Goal: Task Accomplishment & Management: Manage account settings

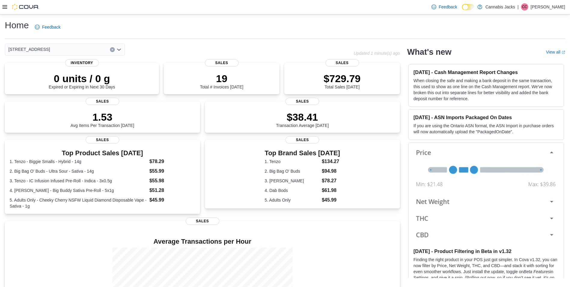
click at [118, 51] on icon "Open list of options" at bounding box center [119, 49] width 5 height 5
click at [118, 50] on icon "Open list of options" at bounding box center [119, 49] width 5 height 5
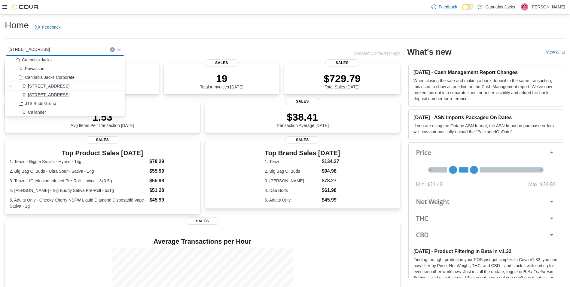
click at [63, 97] on span "[STREET_ADDRESS]" at bounding box center [48, 95] width 41 height 6
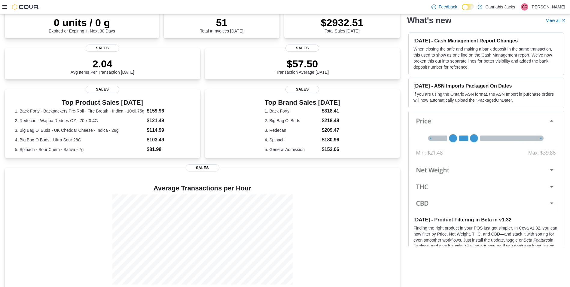
scroll to position [36, 0]
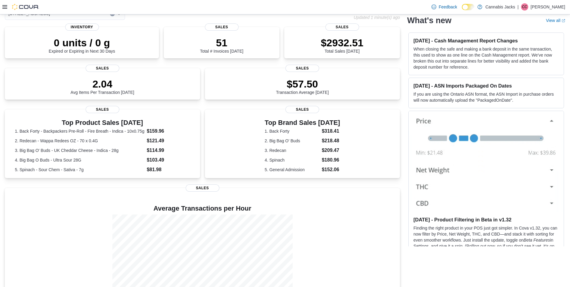
click at [5, 8] on icon at bounding box center [4, 7] width 5 height 5
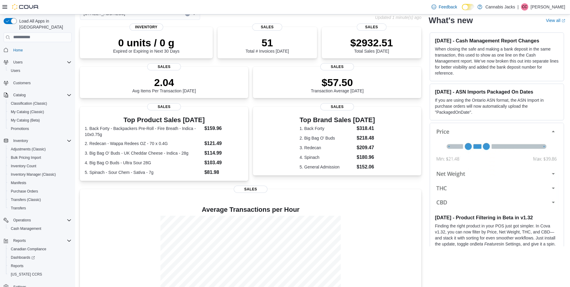
click at [562, 8] on p "[PERSON_NAME]" at bounding box center [548, 6] width 35 height 7
click at [522, 61] on span "Sign Out" at bounding box center [527, 59] width 16 height 6
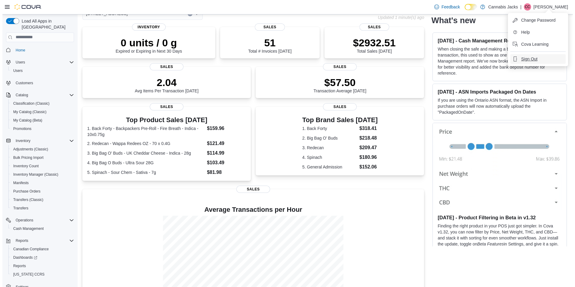
scroll to position [0, 0]
